Goal: Transaction & Acquisition: Purchase product/service

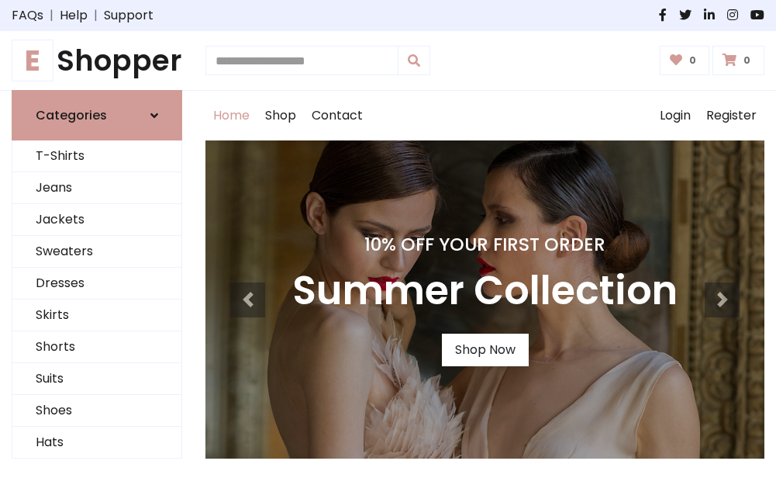
click at [388, 249] on h4 "10% Off Your First Order" at bounding box center [484, 244] width 385 height 22
click at [485, 350] on link "Shop Now" at bounding box center [485, 349] width 87 height 33
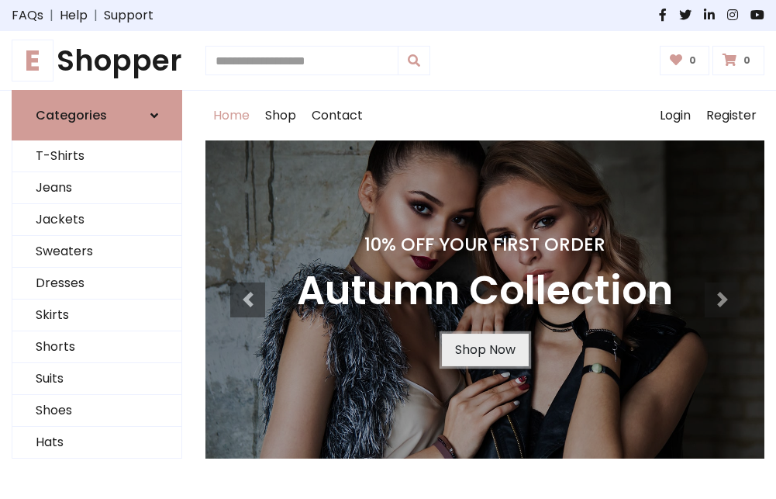
click at [485, 350] on link "Shop Now" at bounding box center [485, 349] width 87 height 33
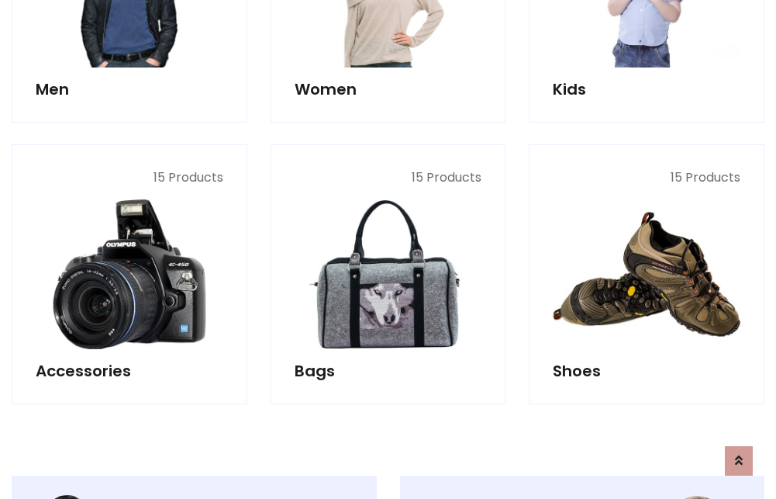
scroll to position [1546, 0]
